Goal: Information Seeking & Learning: Check status

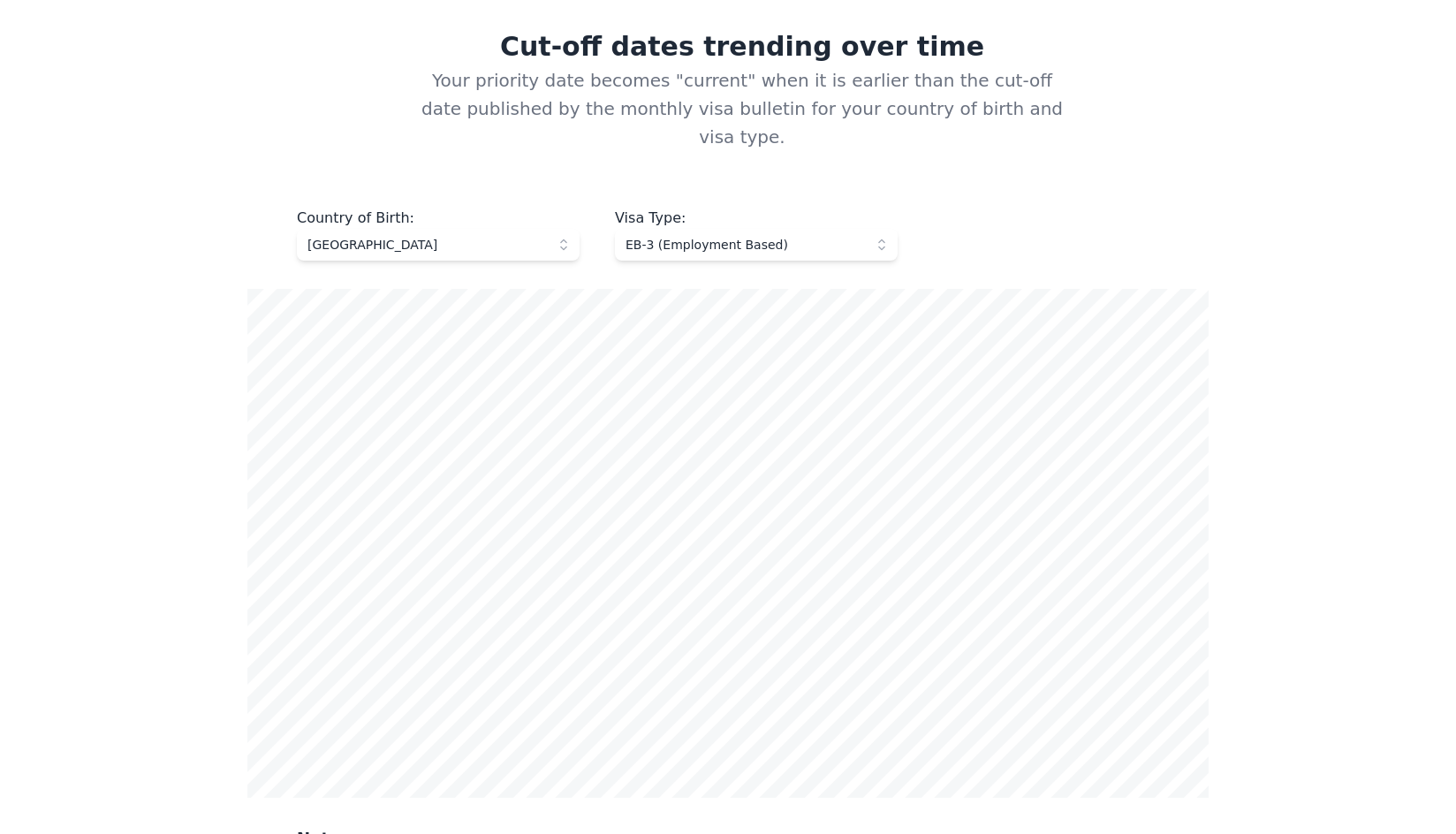
scroll to position [707, 0]
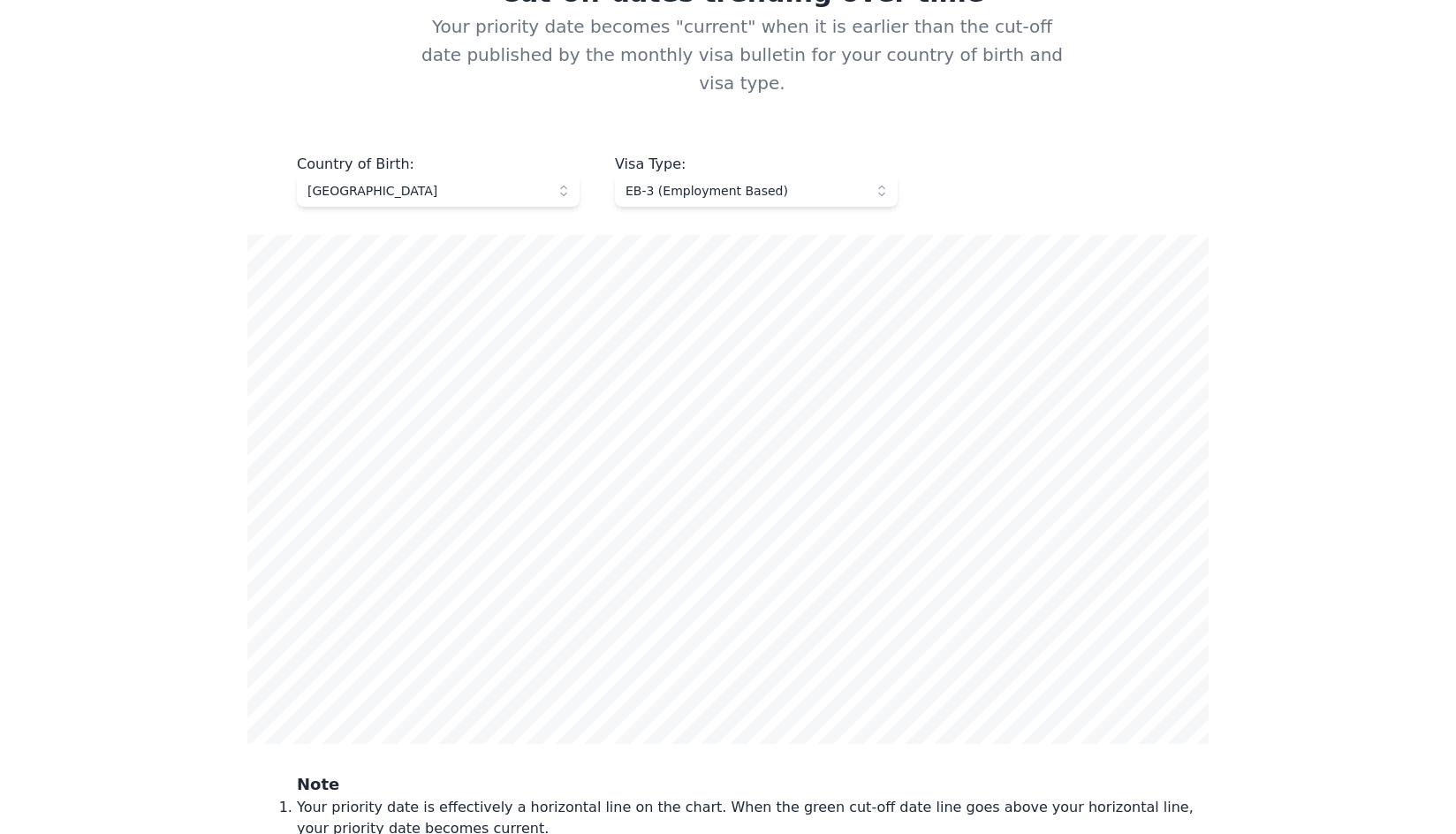
click at [857, 182] on span "EB-3 (Employment Based)" at bounding box center [744, 190] width 237 height 17
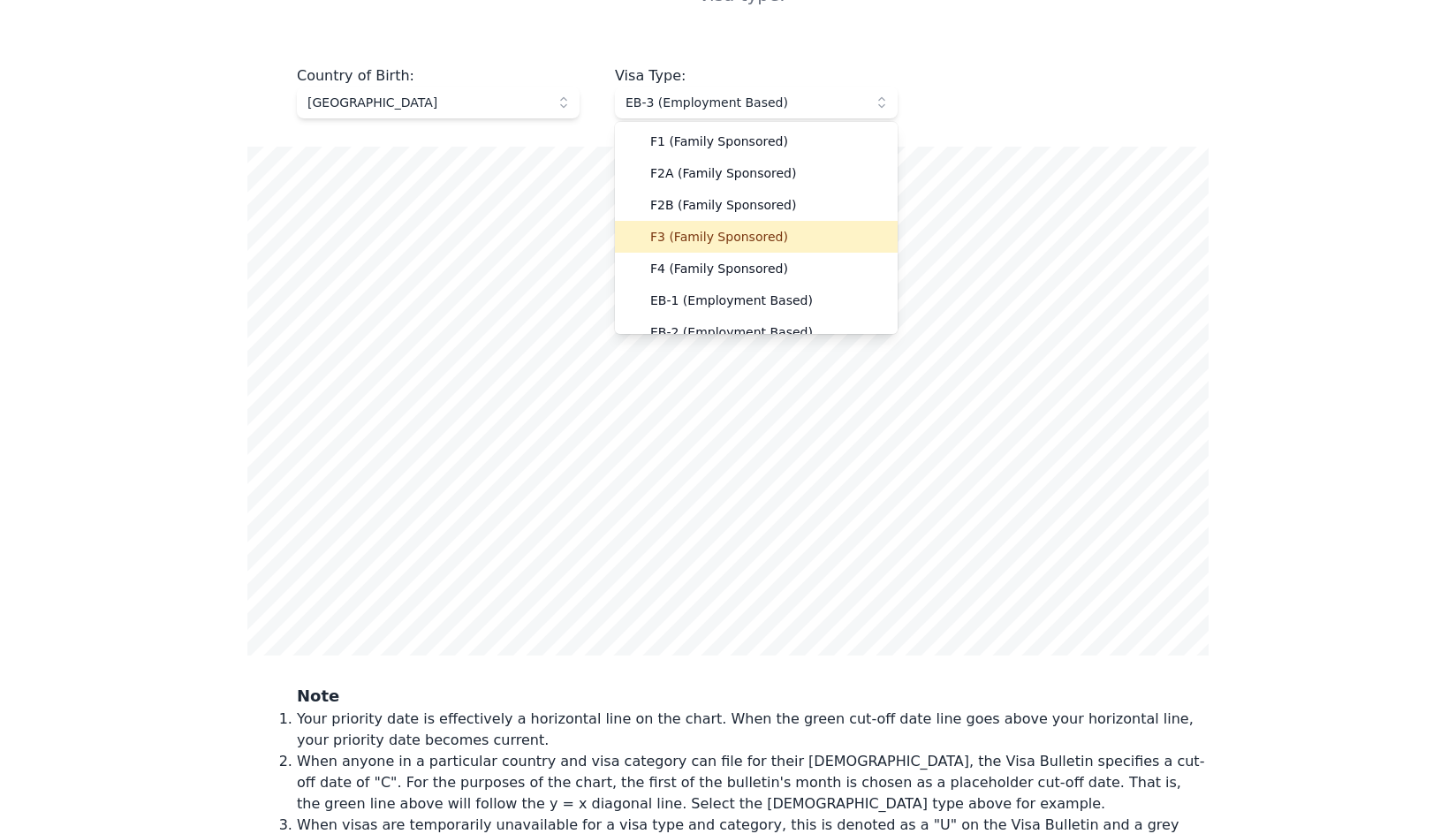
scroll to position [88, 0]
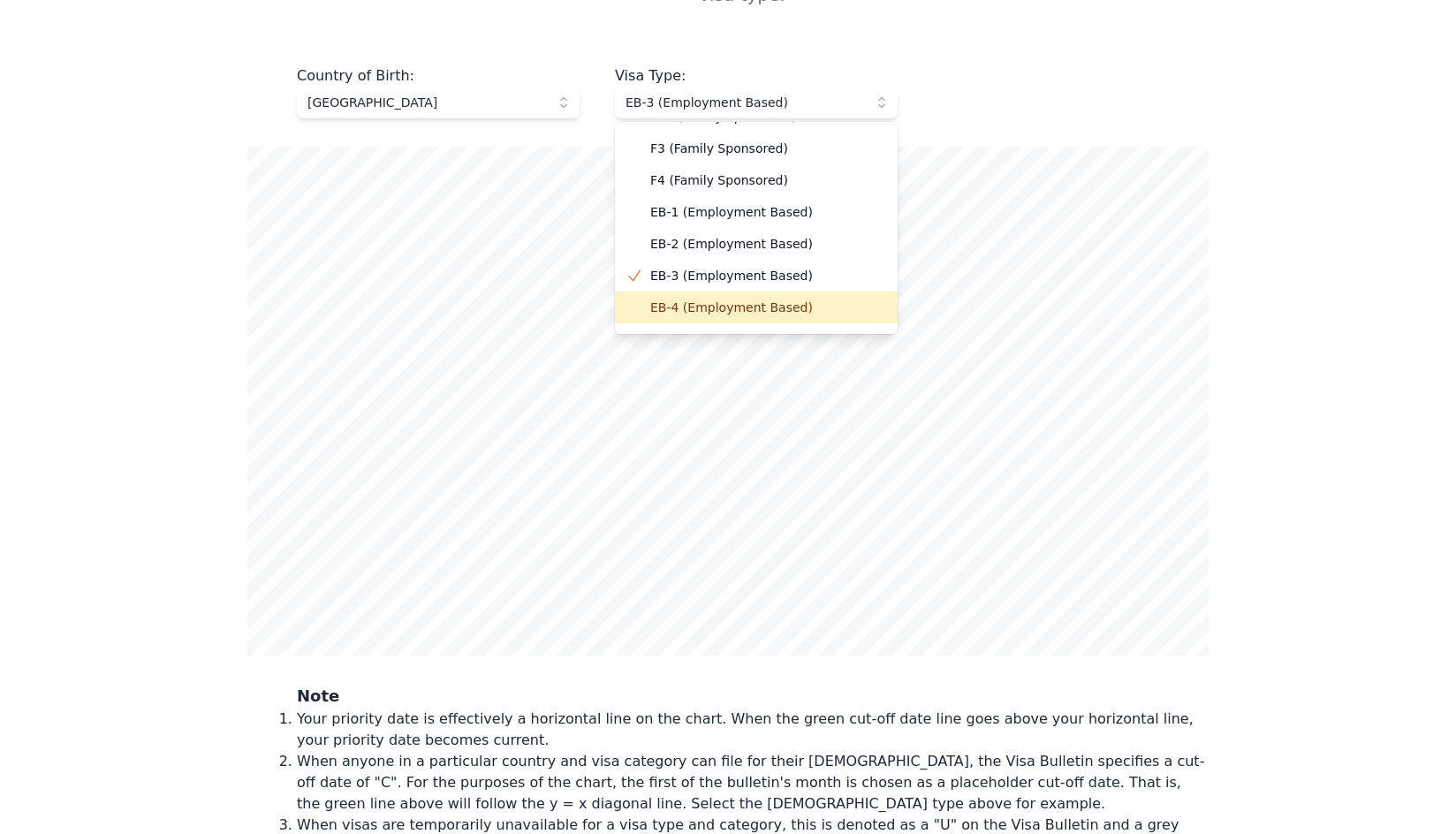
click at [773, 298] on span "EB-4 (Employment Based)" at bounding box center [767, 306] width 233 height 17
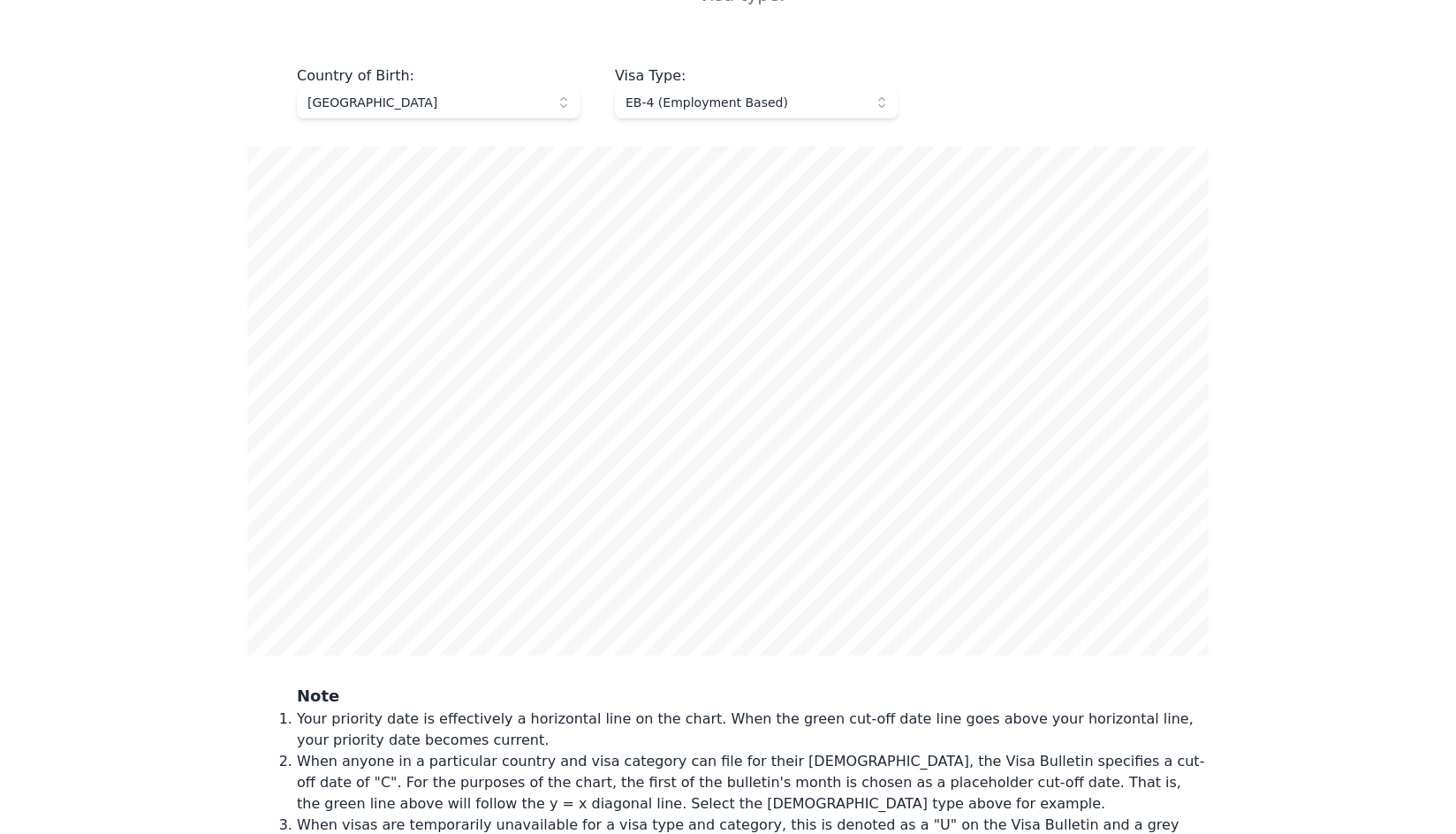
scroll to position [707, 0]
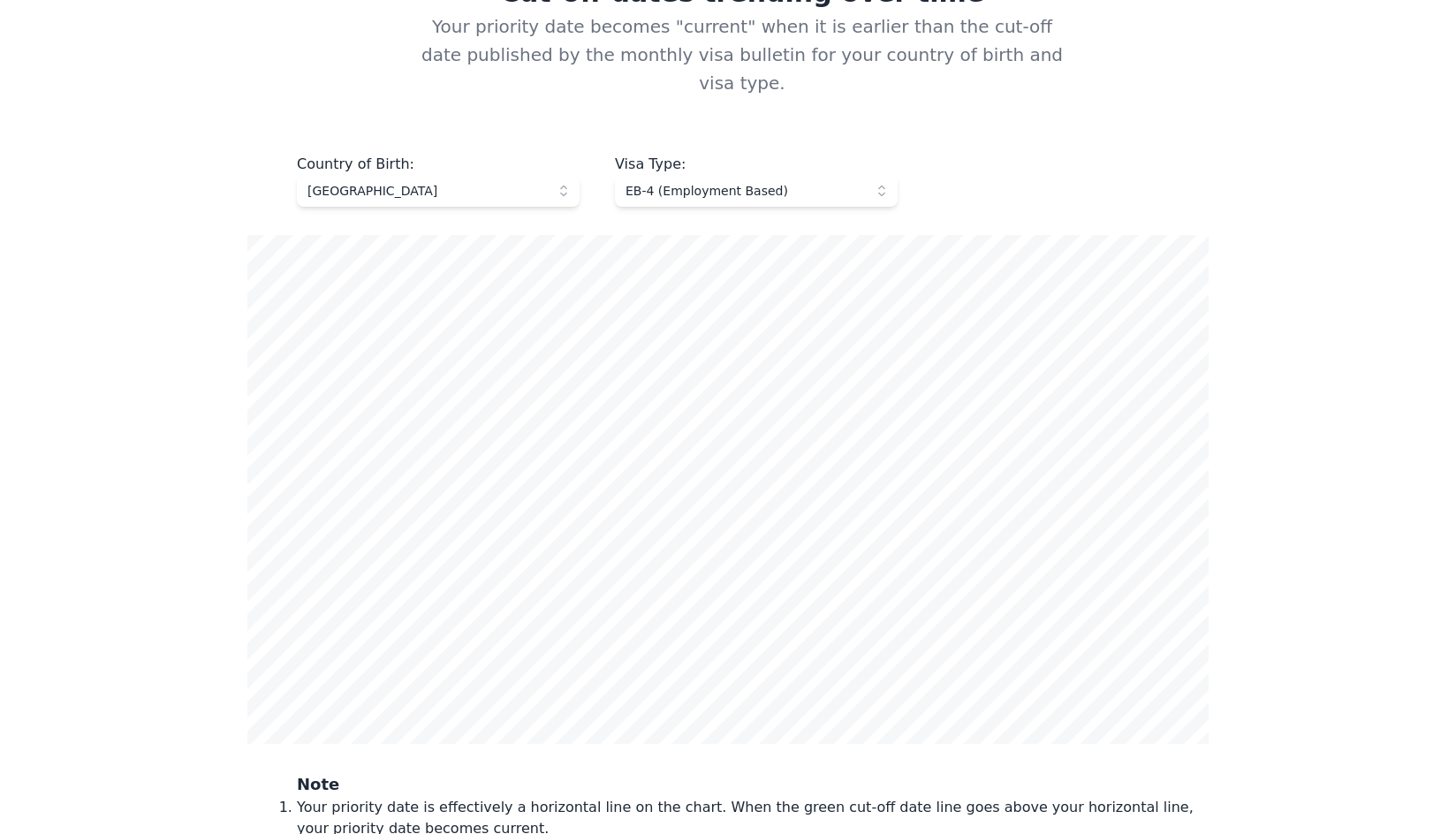
click at [558, 175] on button "[GEOGRAPHIC_DATA]" at bounding box center [438, 190] width 283 height 32
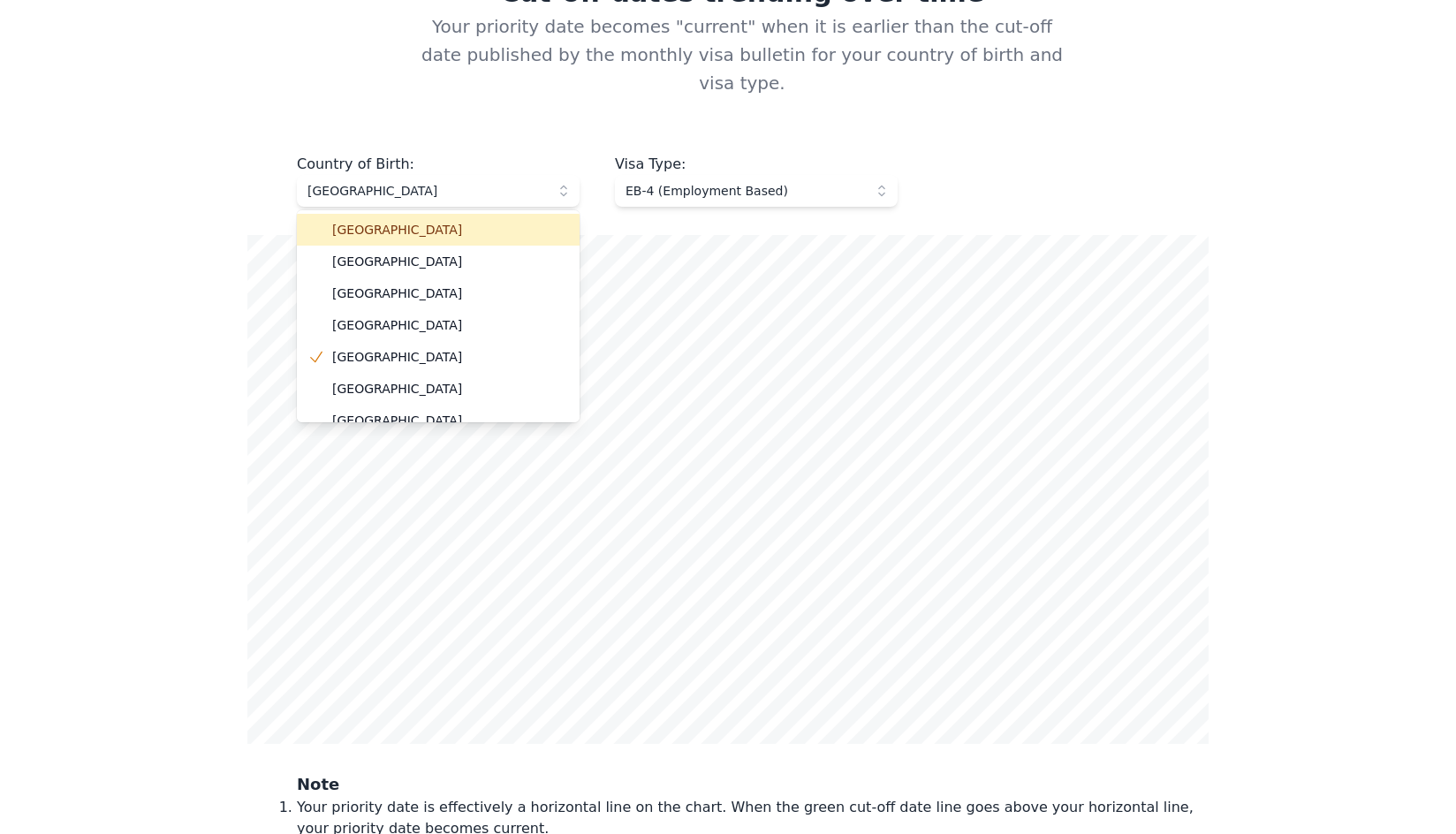
click at [391, 215] on li "[GEOGRAPHIC_DATA]" at bounding box center [438, 229] width 283 height 32
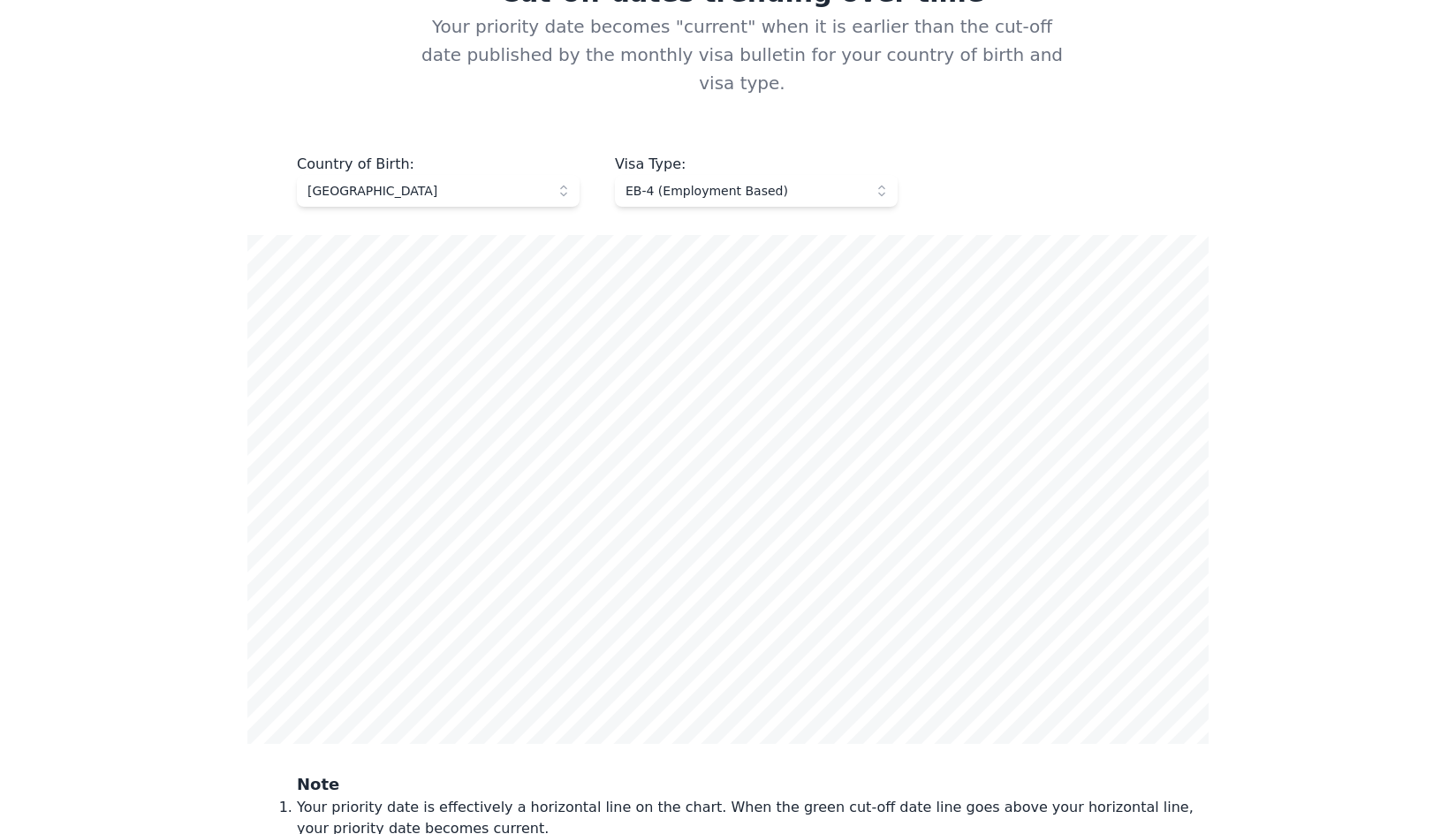
click at [441, 182] on span "[GEOGRAPHIC_DATA]" at bounding box center [426, 190] width 237 height 17
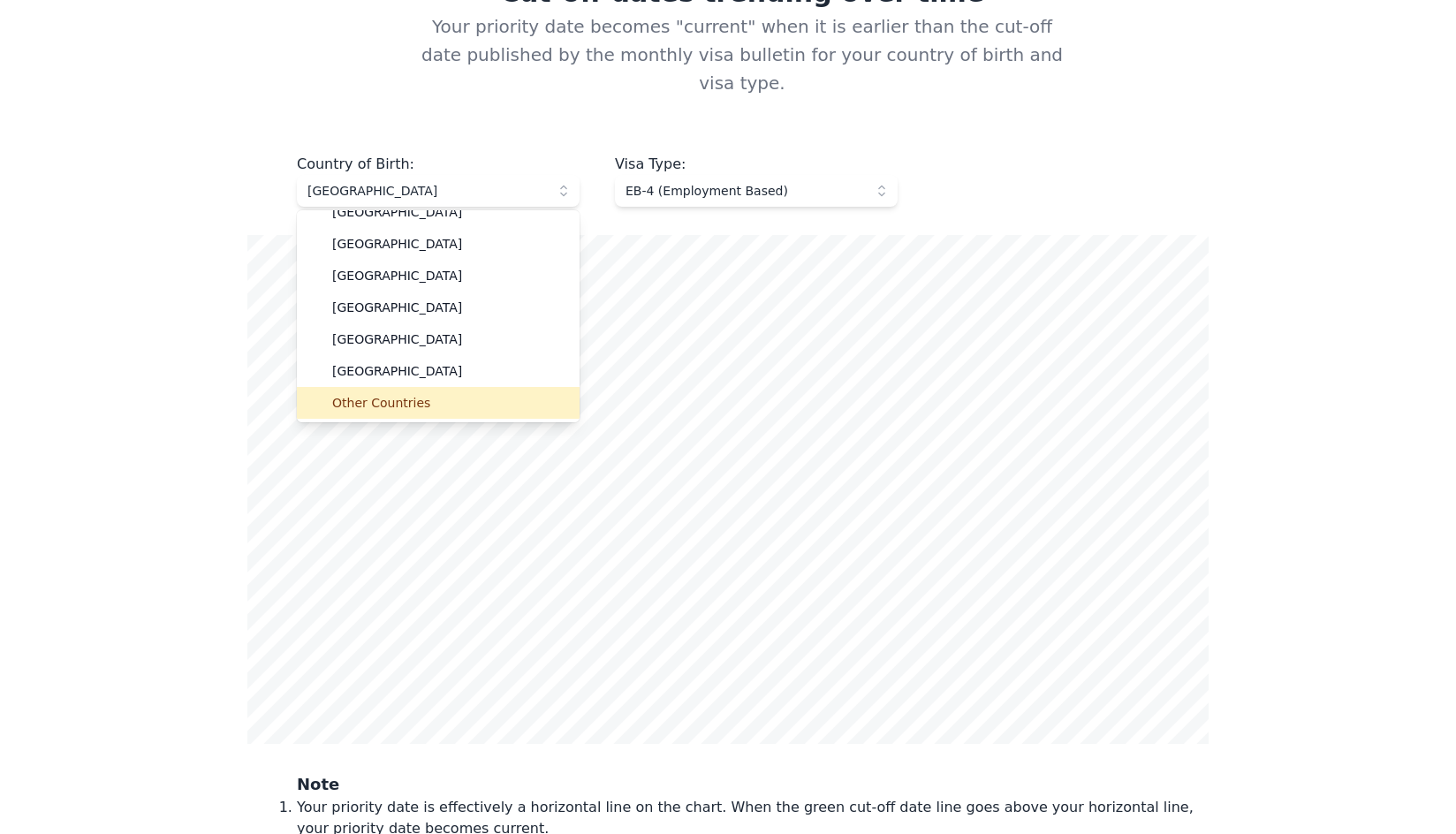
scroll to position [0, 0]
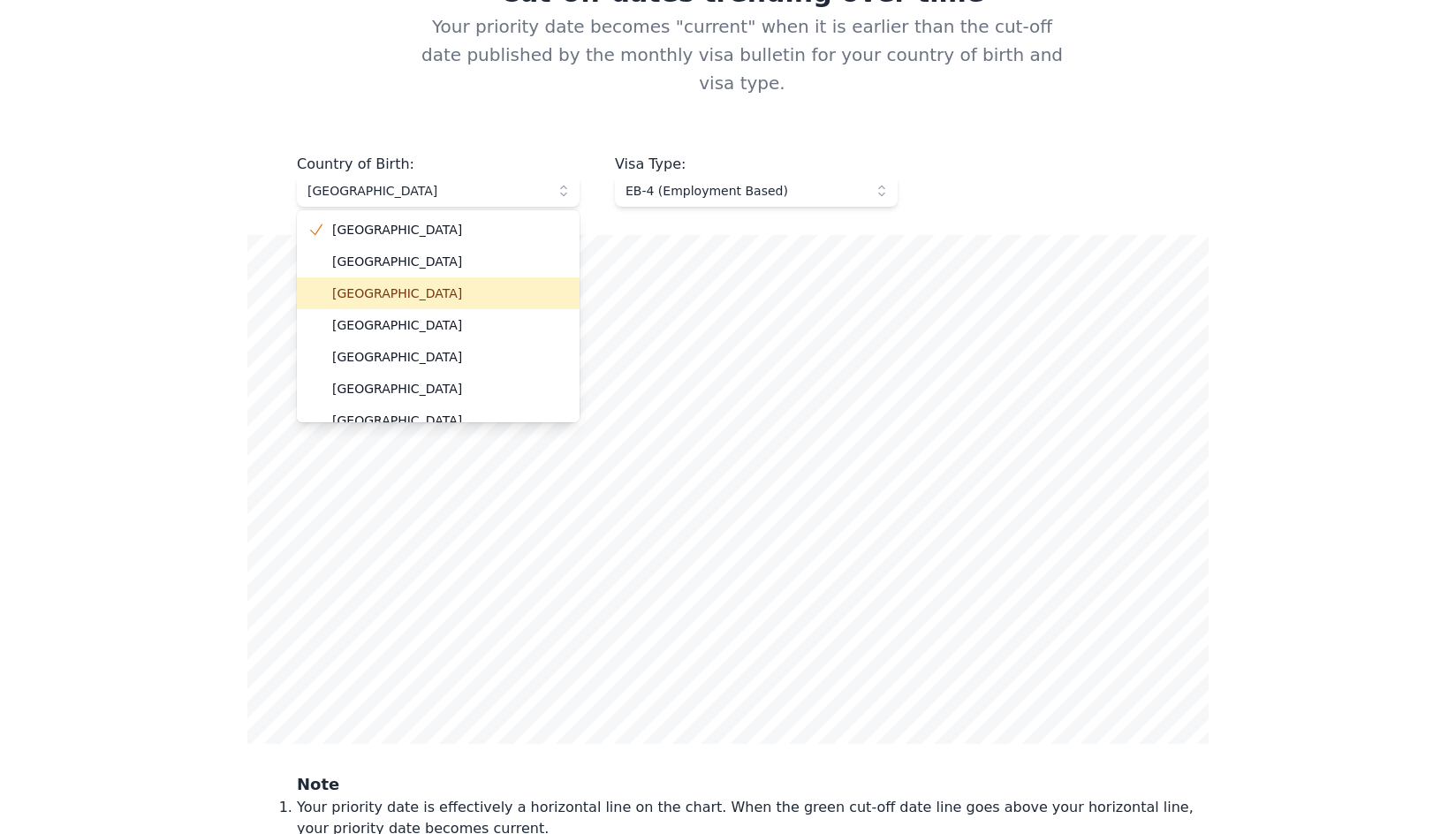
click at [444, 285] on span "[GEOGRAPHIC_DATA]" at bounding box center [449, 293] width 233 height 17
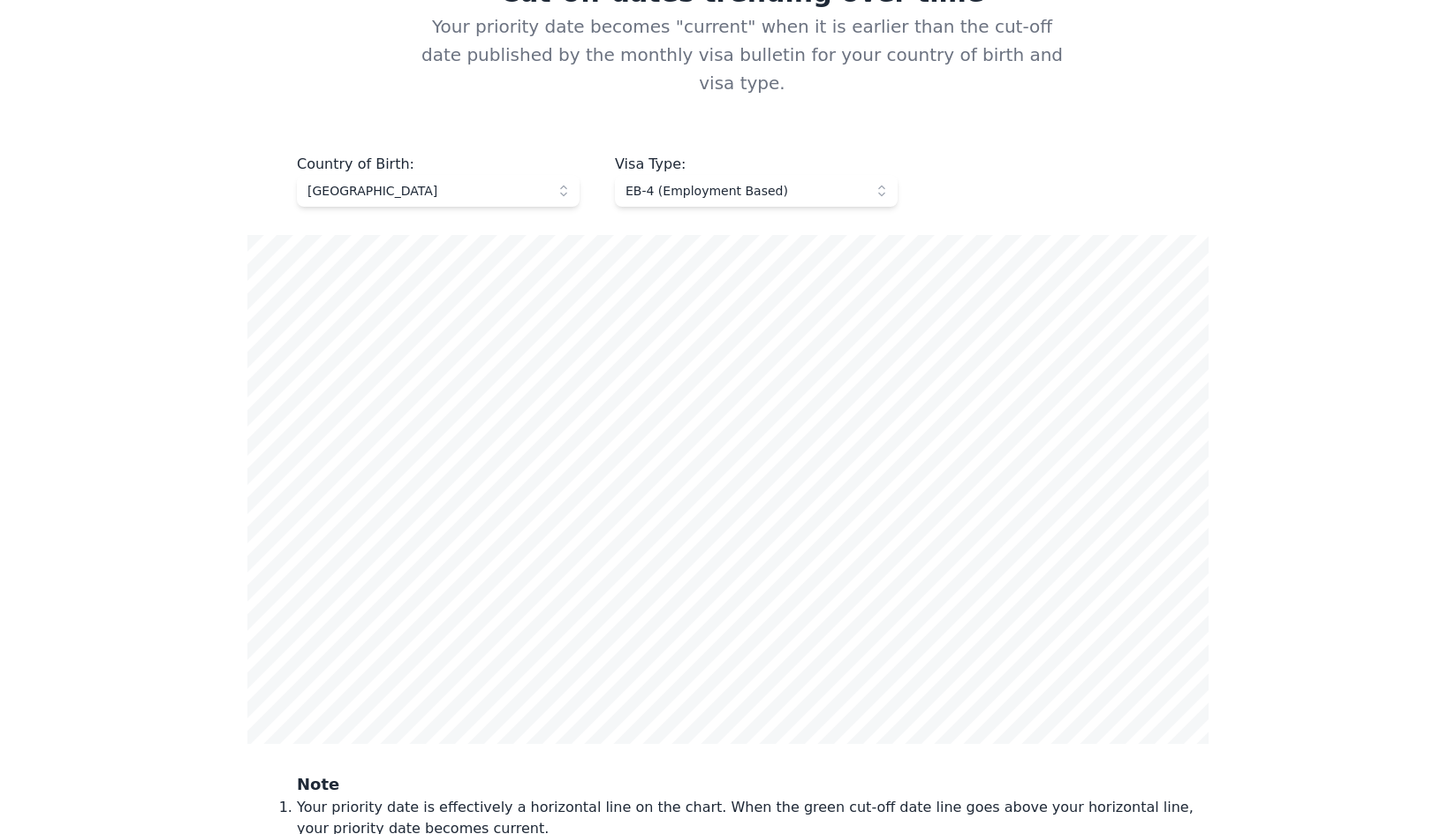
click at [464, 182] on span "[GEOGRAPHIC_DATA]" at bounding box center [426, 190] width 237 height 17
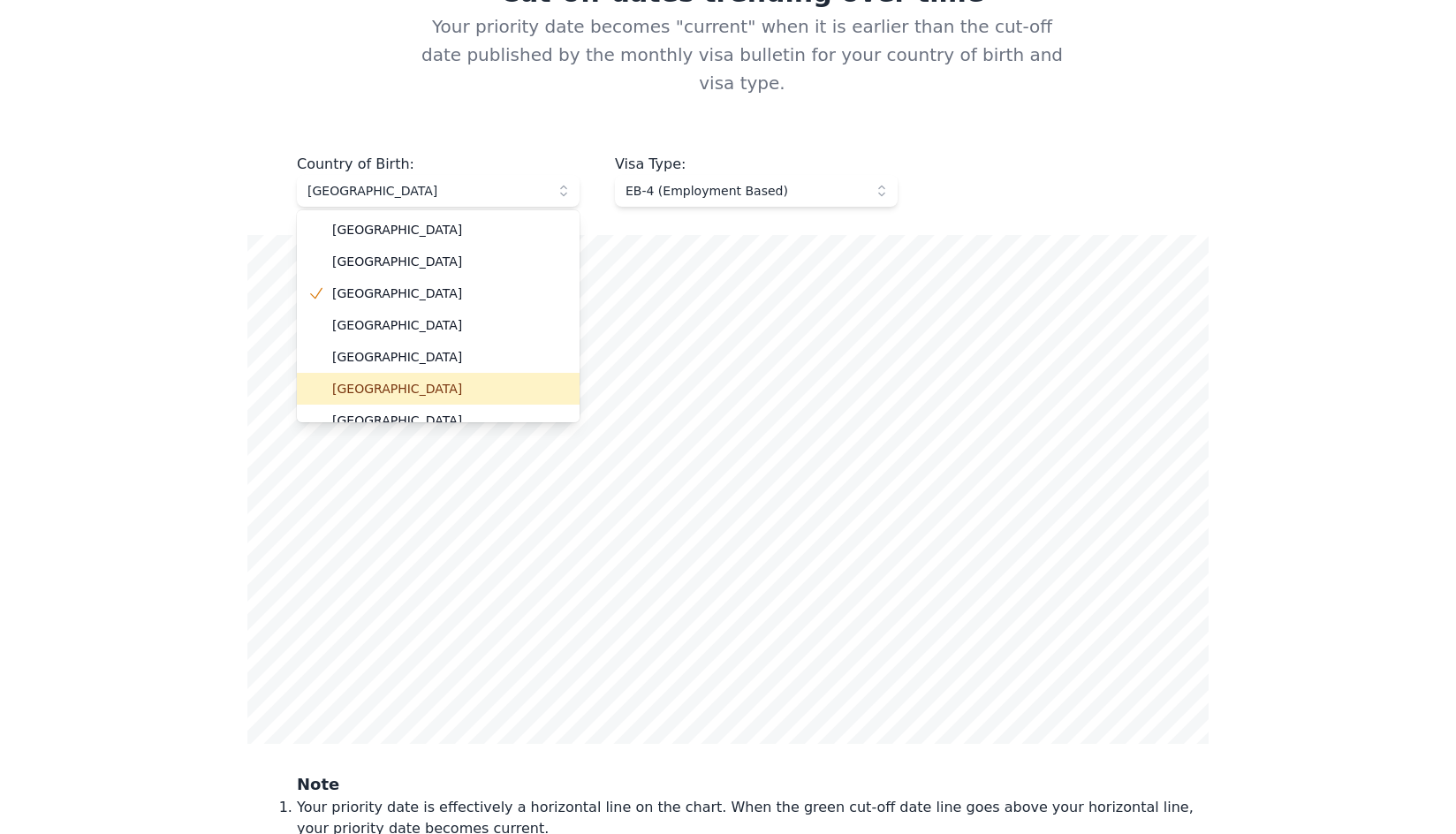
click at [360, 380] on span "[GEOGRAPHIC_DATA]" at bounding box center [449, 388] width 233 height 17
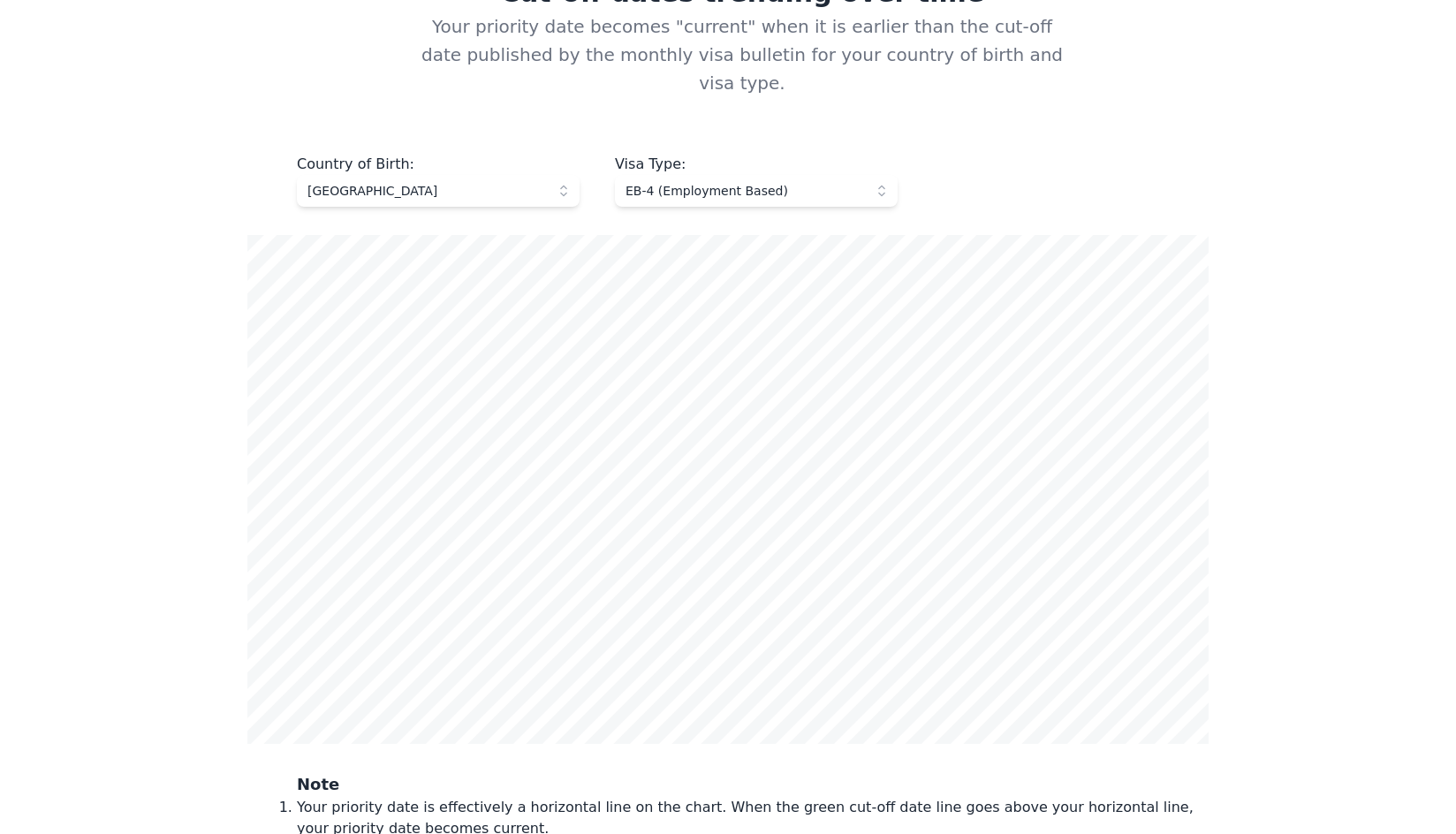
click at [447, 182] on span "[GEOGRAPHIC_DATA]" at bounding box center [426, 190] width 237 height 17
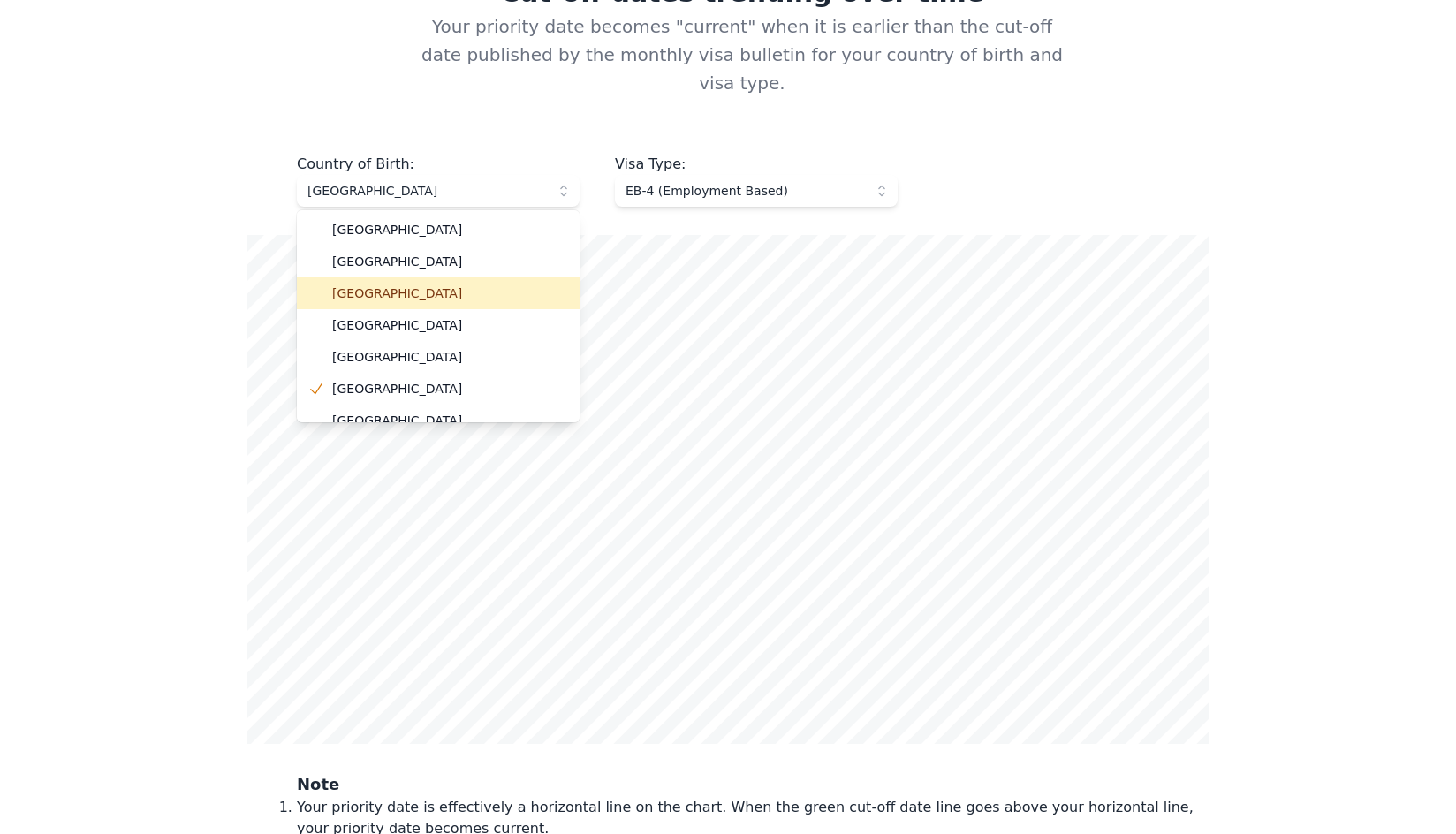
click at [409, 285] on span "[GEOGRAPHIC_DATA]" at bounding box center [449, 293] width 233 height 17
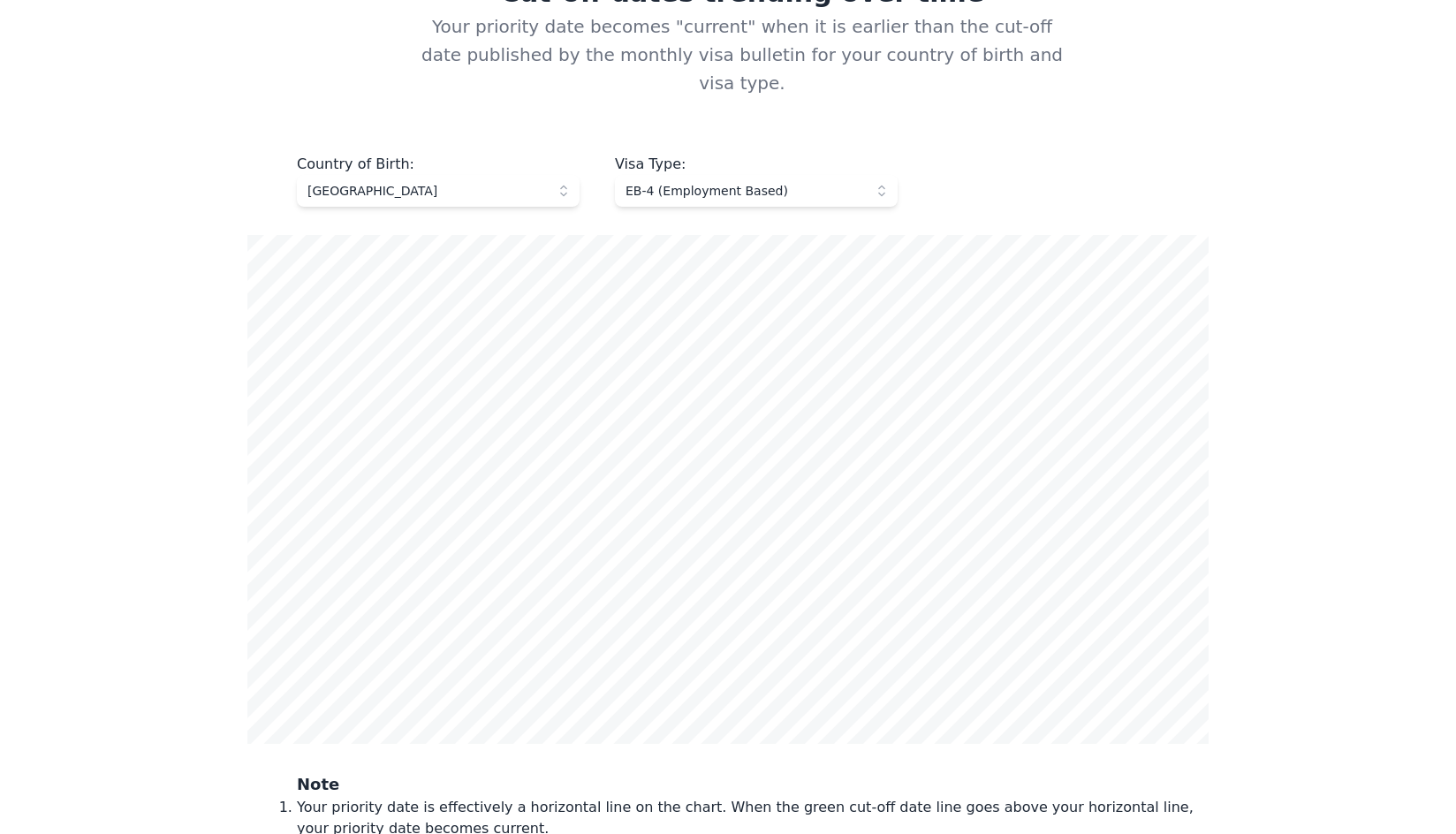
scroll to position [530, 0]
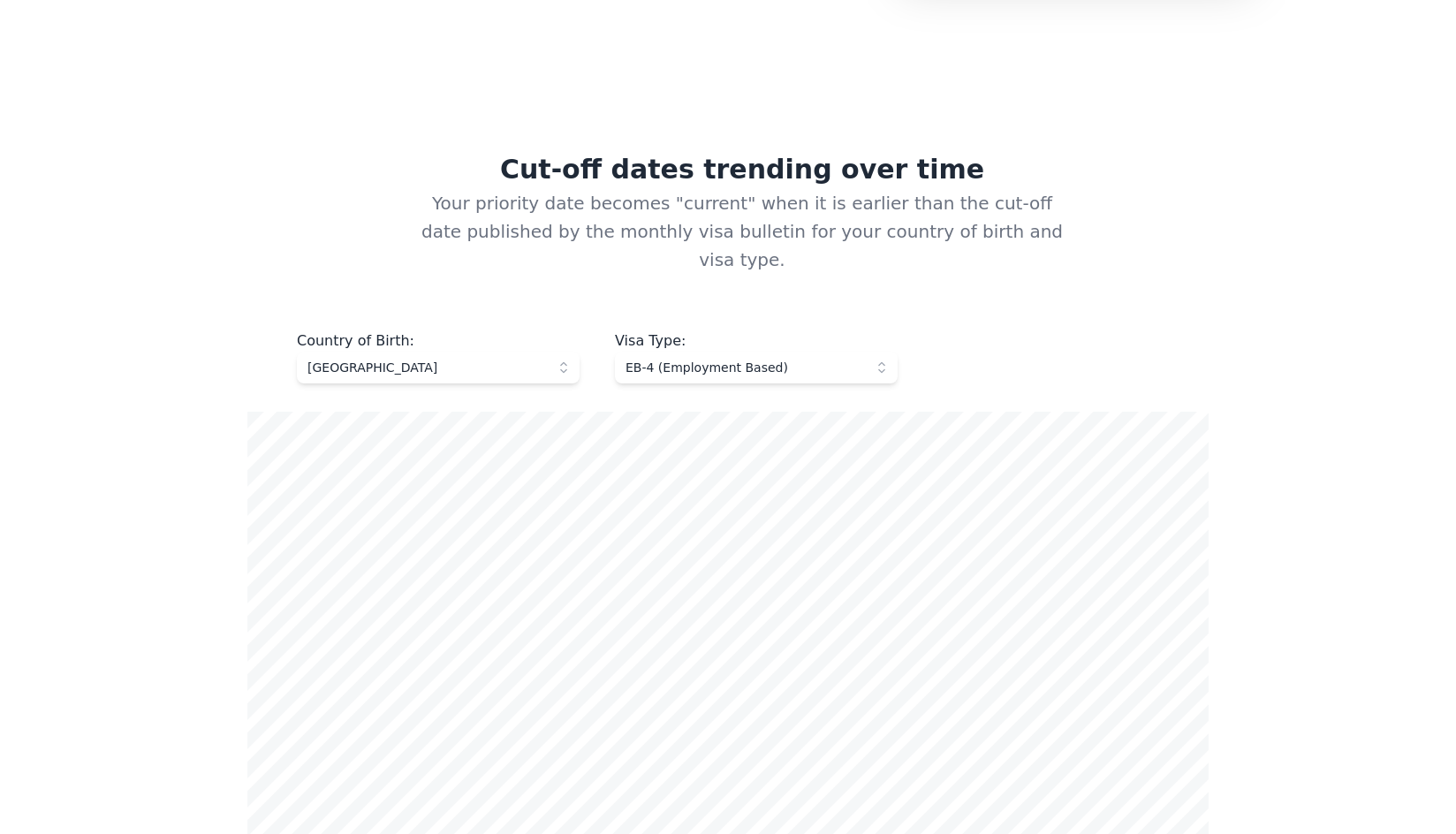
click at [824, 358] on span "EB-4 (Employment Based)" at bounding box center [744, 367] width 237 height 17
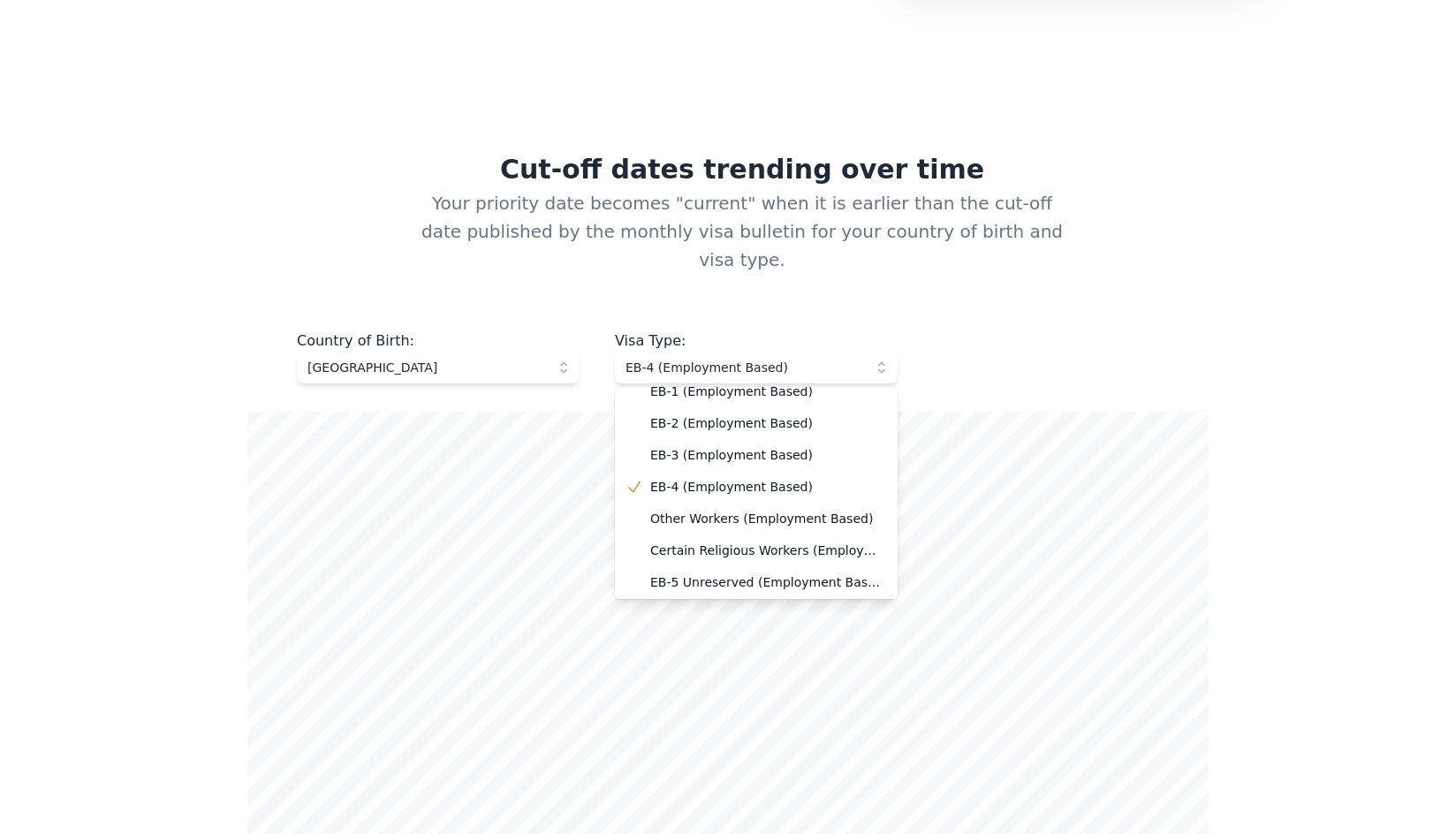
scroll to position [176, 0]
click at [1044, 354] on div "Country of Birth : [DEMOGRAPHIC_DATA] Visa Type : EB-4 (Employment Based) F1 (F…" at bounding box center [728, 357] width 962 height 53
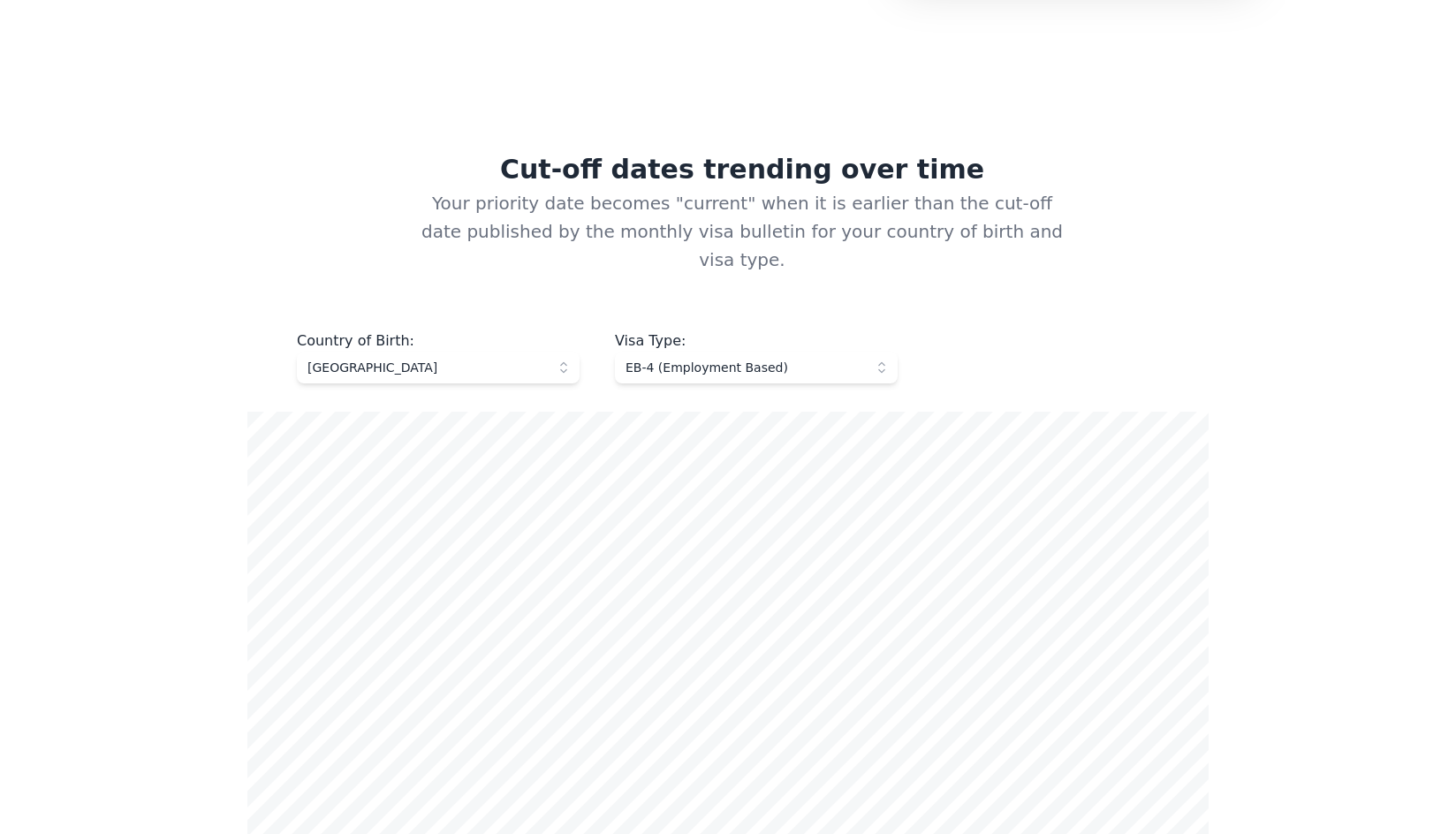
scroll to position [618, 0]
